Goal: Information Seeking & Learning: Learn about a topic

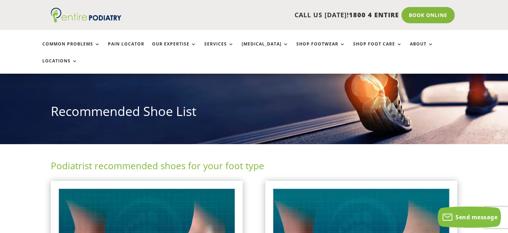
scroll to position [89, 0]
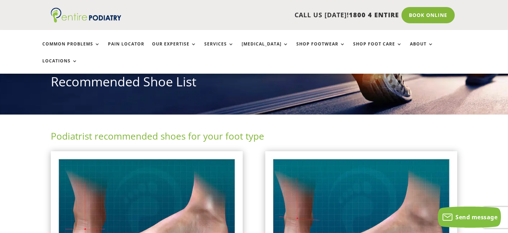
click at [92, 130] on h2 "Podiatrist recommended shoes for your foot type" at bounding box center [254, 138] width 406 height 16
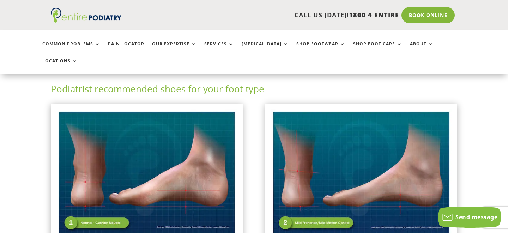
scroll to position [164, 0]
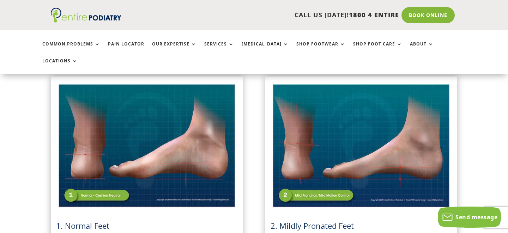
click at [316, 177] on img at bounding box center [360, 146] width 181 height 128
click at [316, 220] on span "2. Mildly Pronated Feet" at bounding box center [311, 225] width 83 height 11
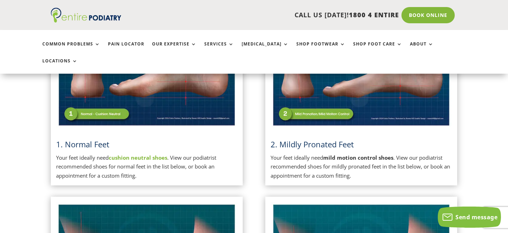
scroll to position [250, 0]
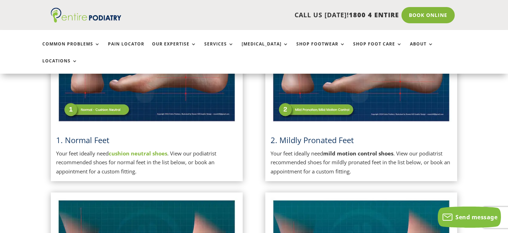
click at [322, 151] on p "Your feet ideally need mild motion control shoes . View our podiatrist recommen…" at bounding box center [360, 162] width 181 height 27
click at [373, 97] on img at bounding box center [360, 60] width 181 height 128
click at [408, 76] on img at bounding box center [360, 60] width 181 height 128
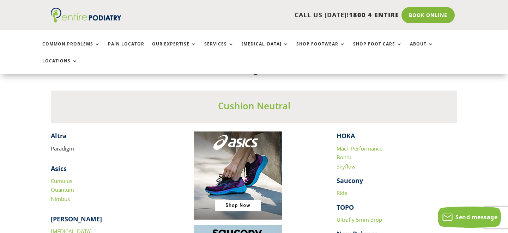
scroll to position [658, 0]
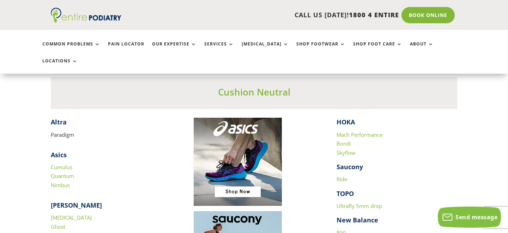
click at [265, 86] on h3 "Cushion Neutral" at bounding box center [254, 94] width 406 height 16
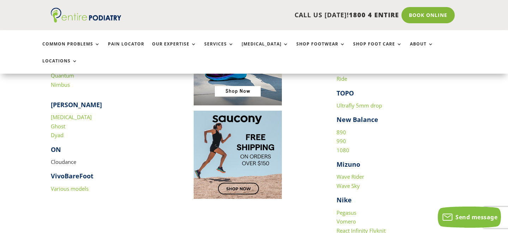
scroll to position [757, 0]
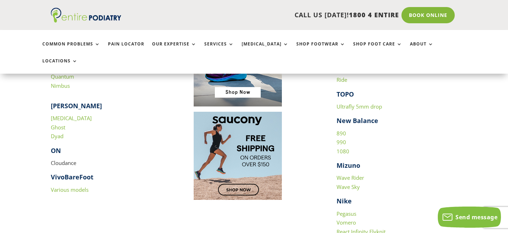
click at [65, 159] on p "Cloudance" at bounding box center [111, 166] width 121 height 14
copy p "Cloudance"
click at [66, 159] on p "Cloudance" at bounding box center [111, 166] width 121 height 14
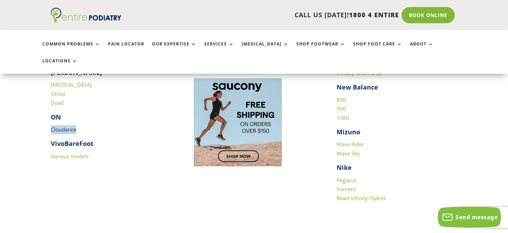
scroll to position [794, 0]
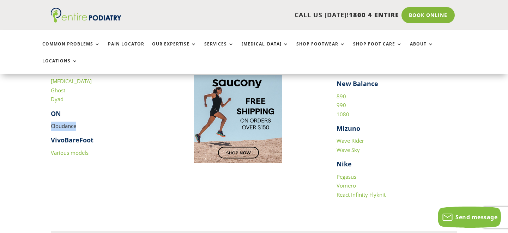
click at [367, 191] on link "React Infinity Flyknit" at bounding box center [360, 194] width 49 height 7
